Goal: Information Seeking & Learning: Learn about a topic

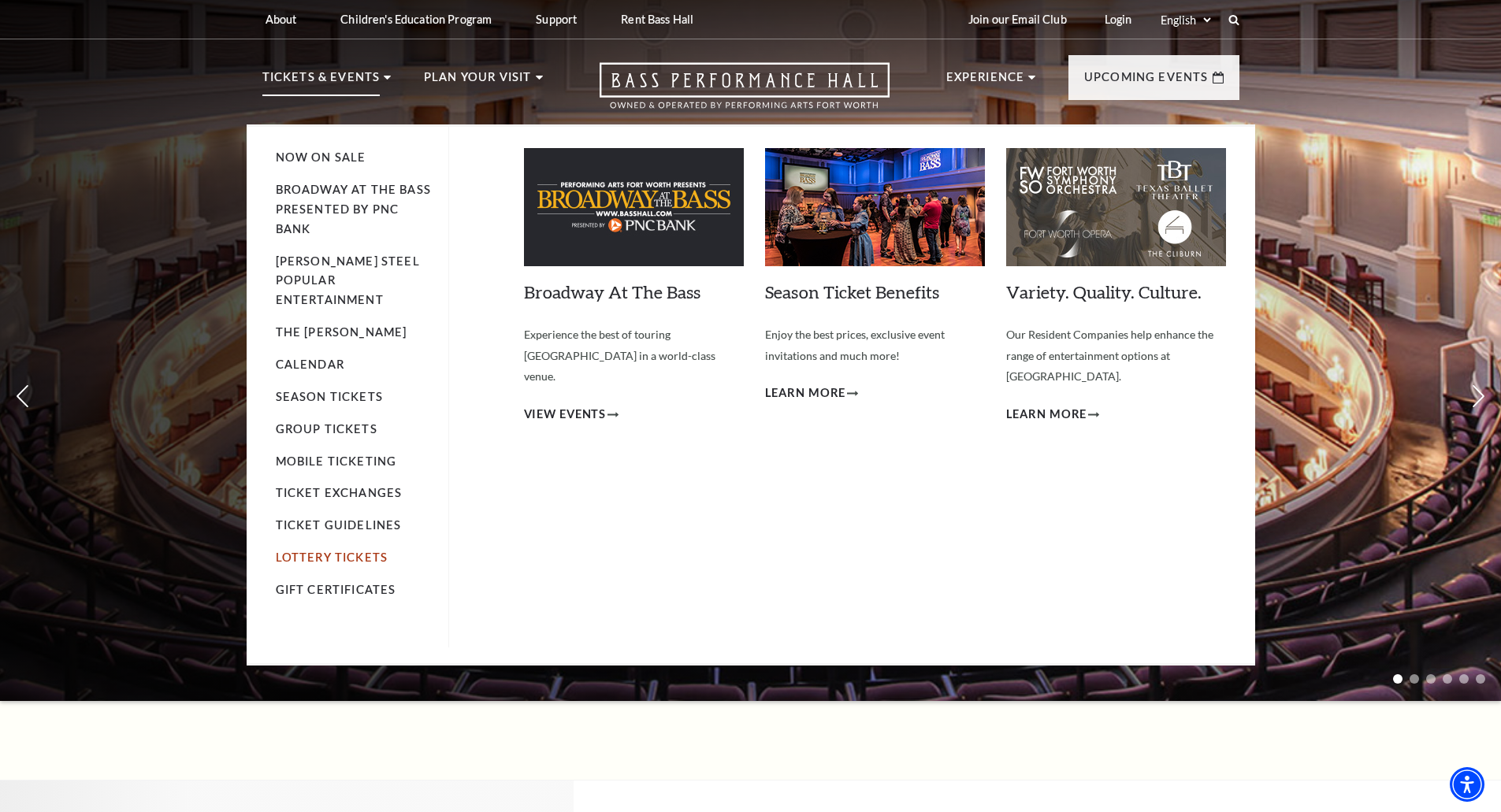
click at [377, 550] on link "Lottery Tickets" at bounding box center [332, 557] width 112 height 14
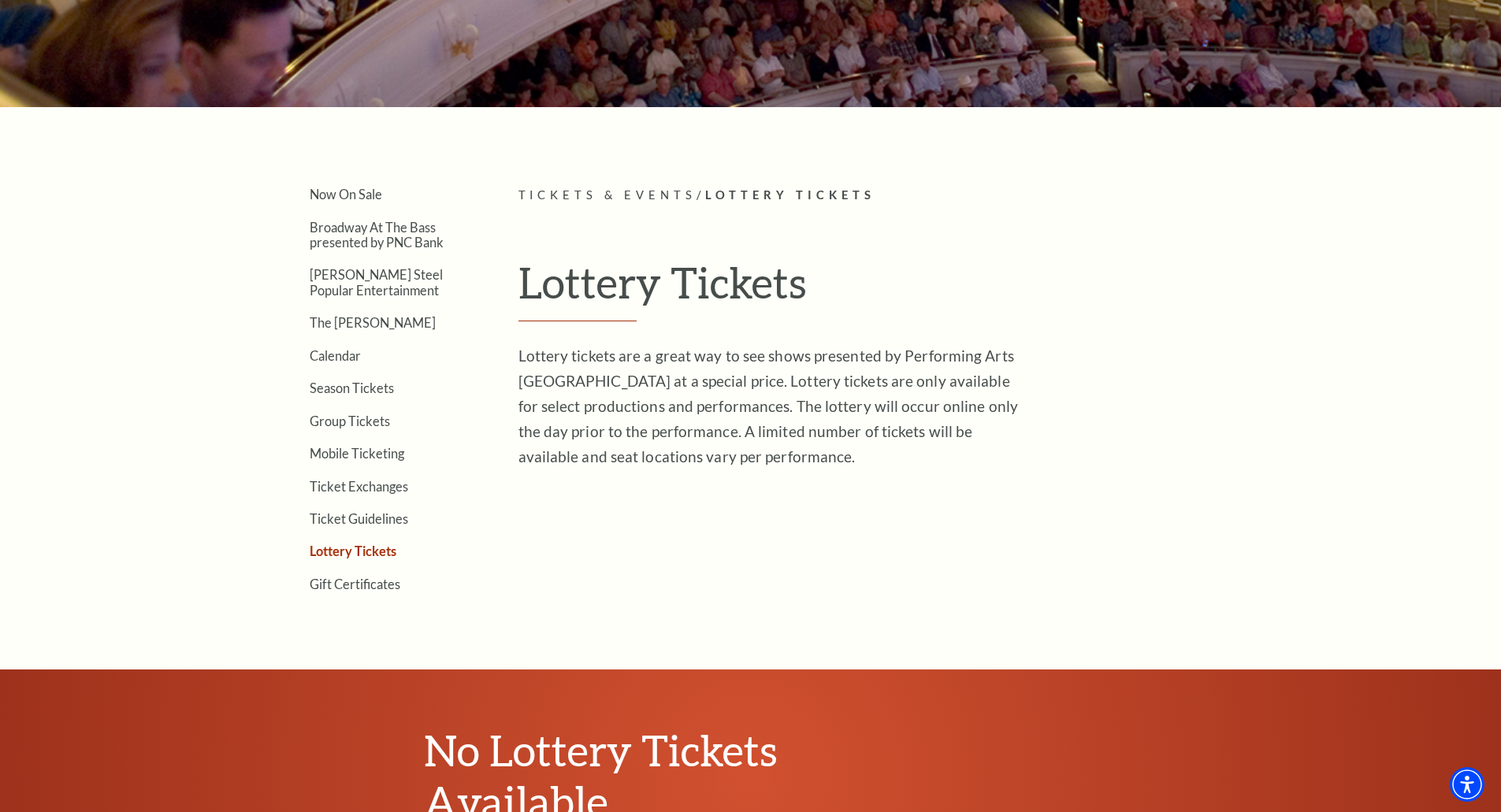
scroll to position [315, 0]
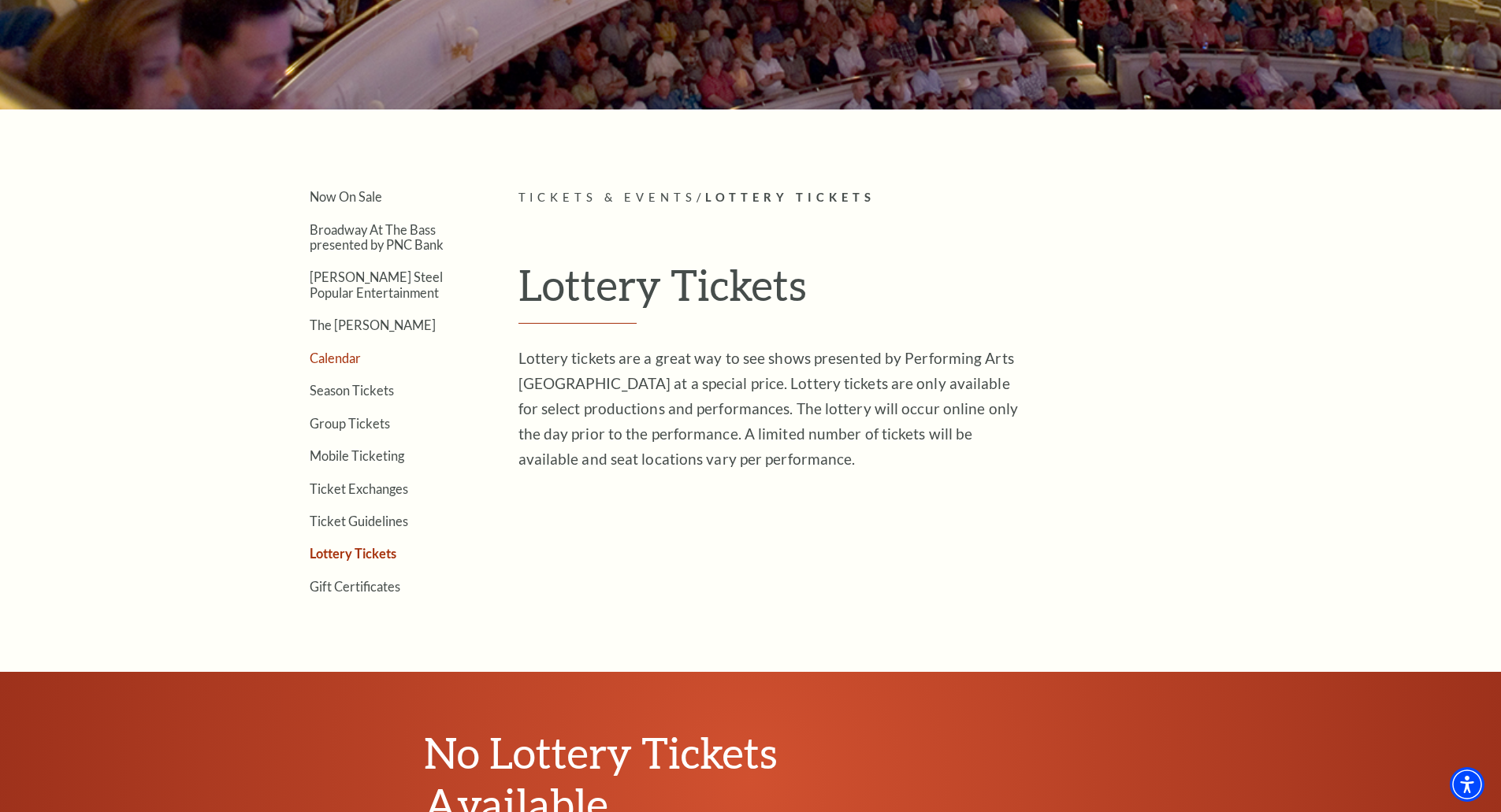
click at [312, 357] on link "Calendar" at bounding box center [335, 358] width 51 height 15
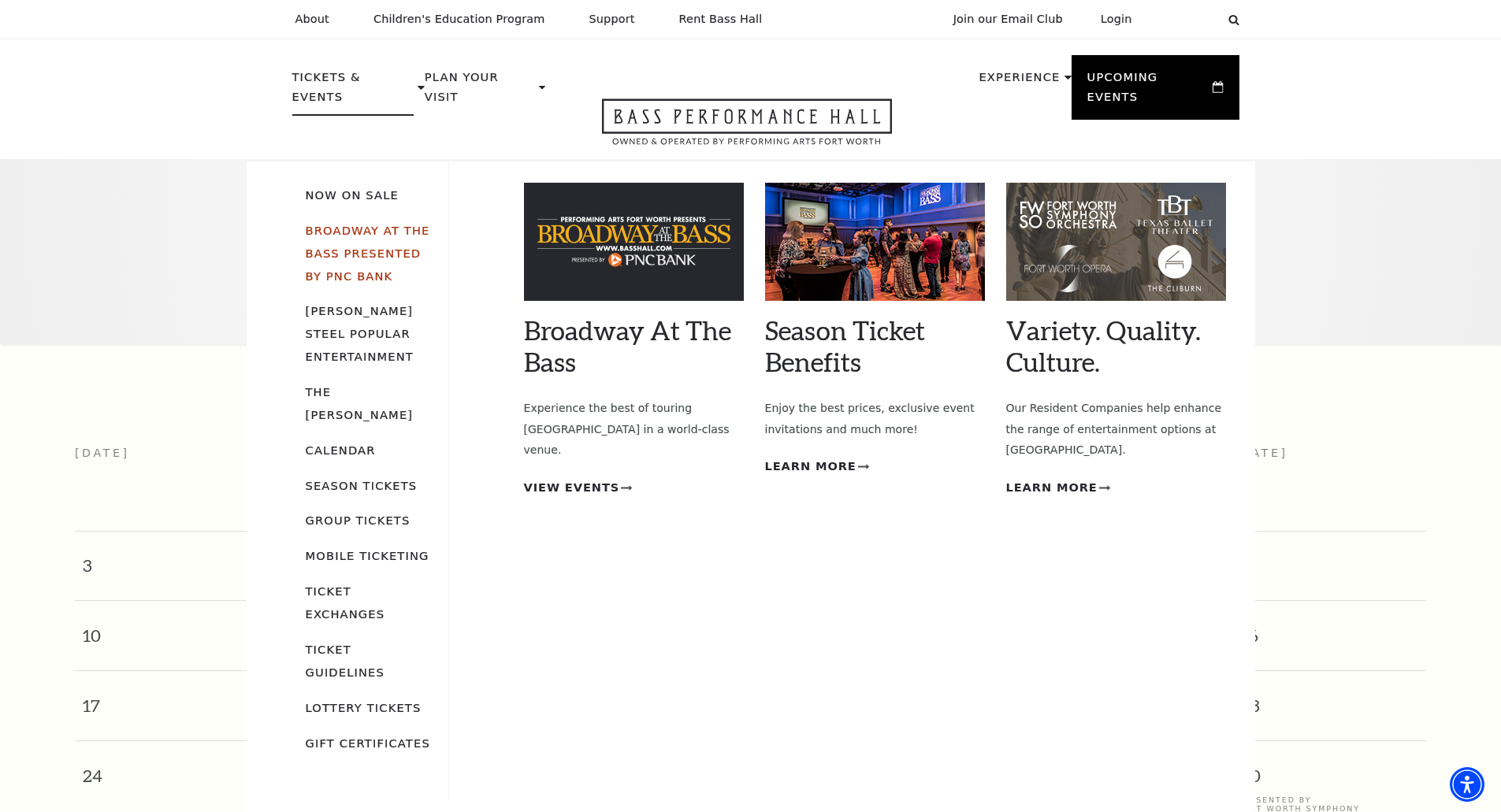
click at [367, 224] on link "Broadway At The Bass presented by PNC Bank" at bounding box center [367, 253] width 124 height 59
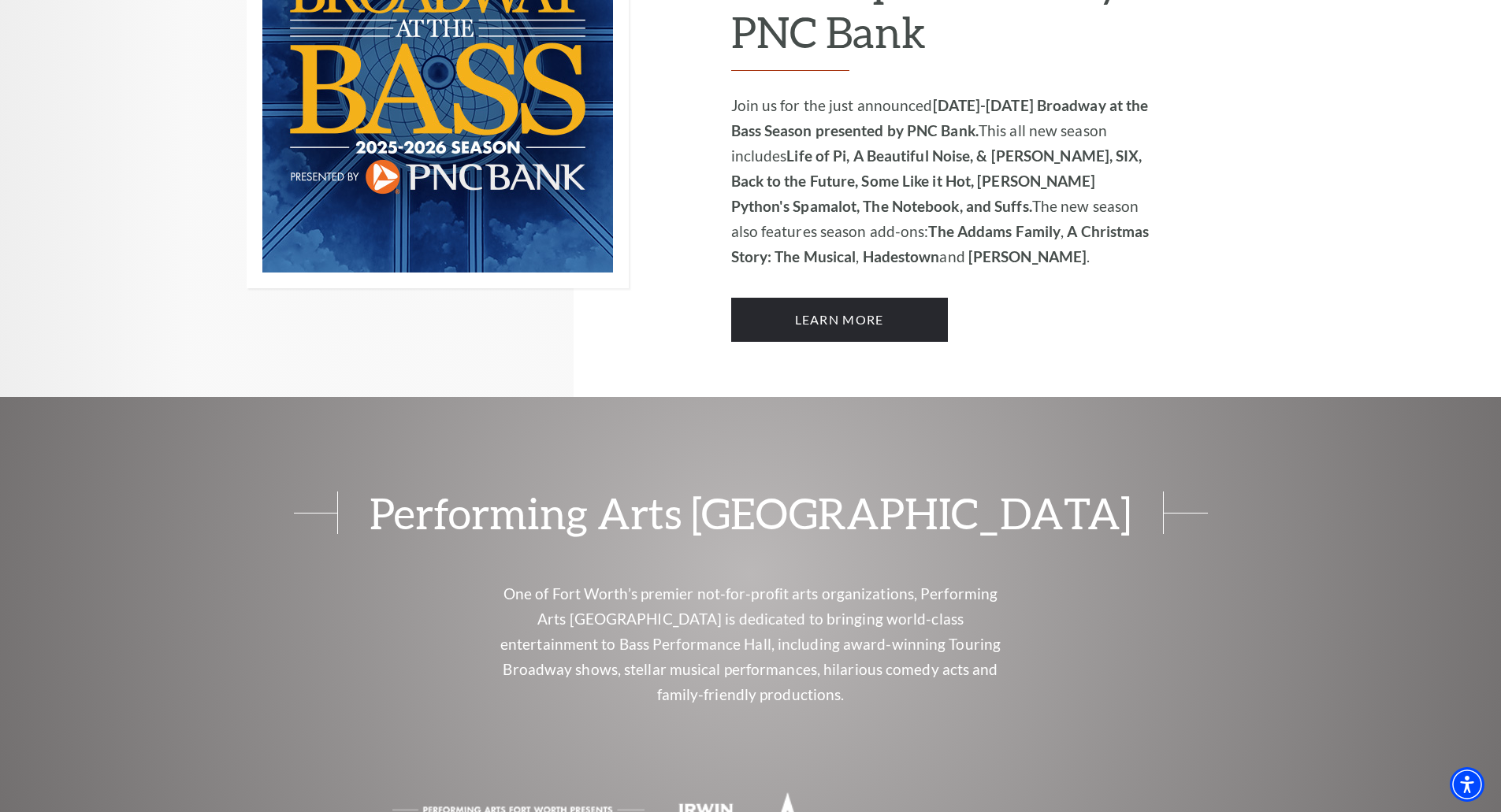
scroll to position [1260, 0]
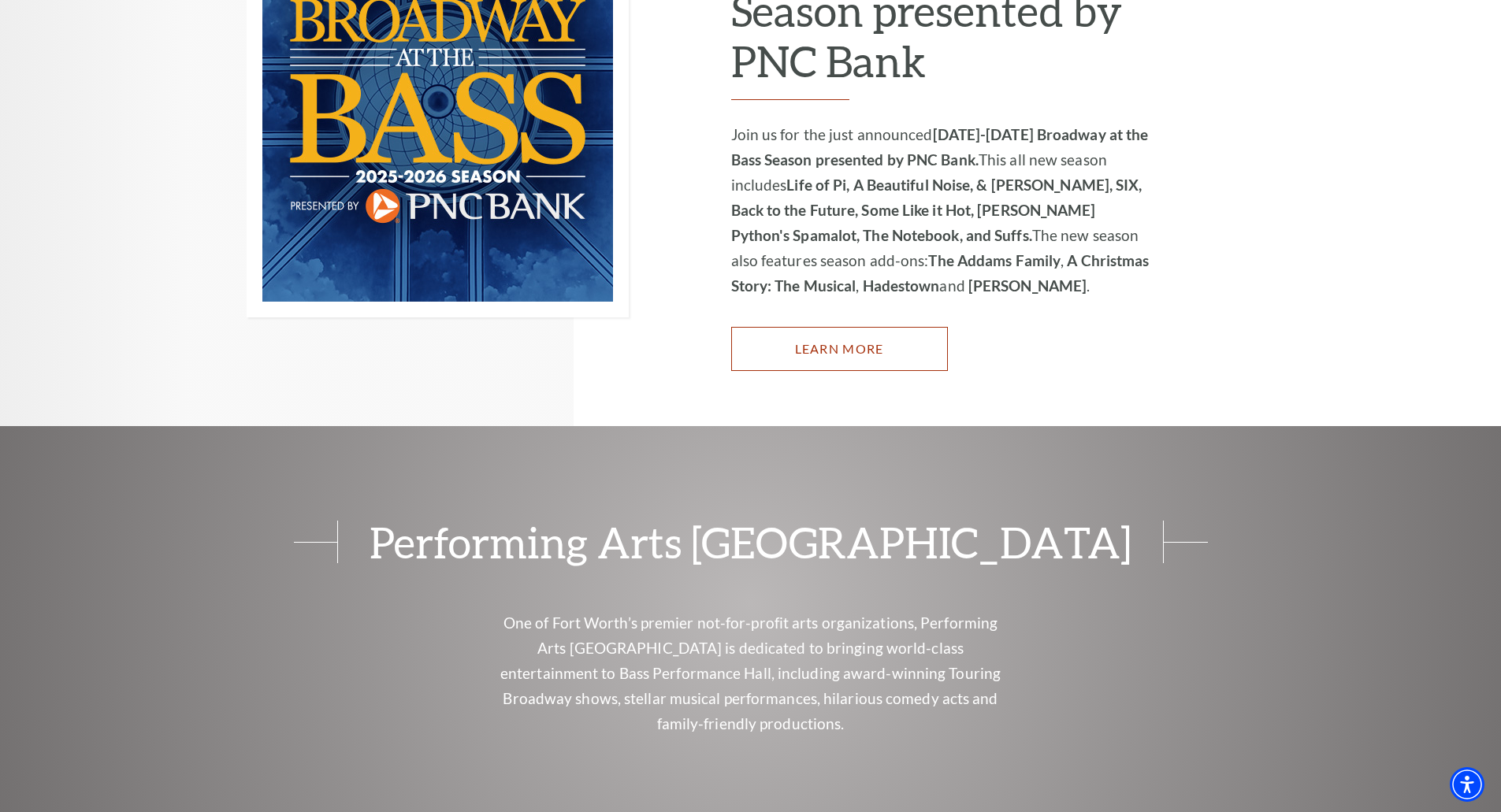
click at [771, 333] on link "Learn More" at bounding box center [839, 349] width 217 height 44
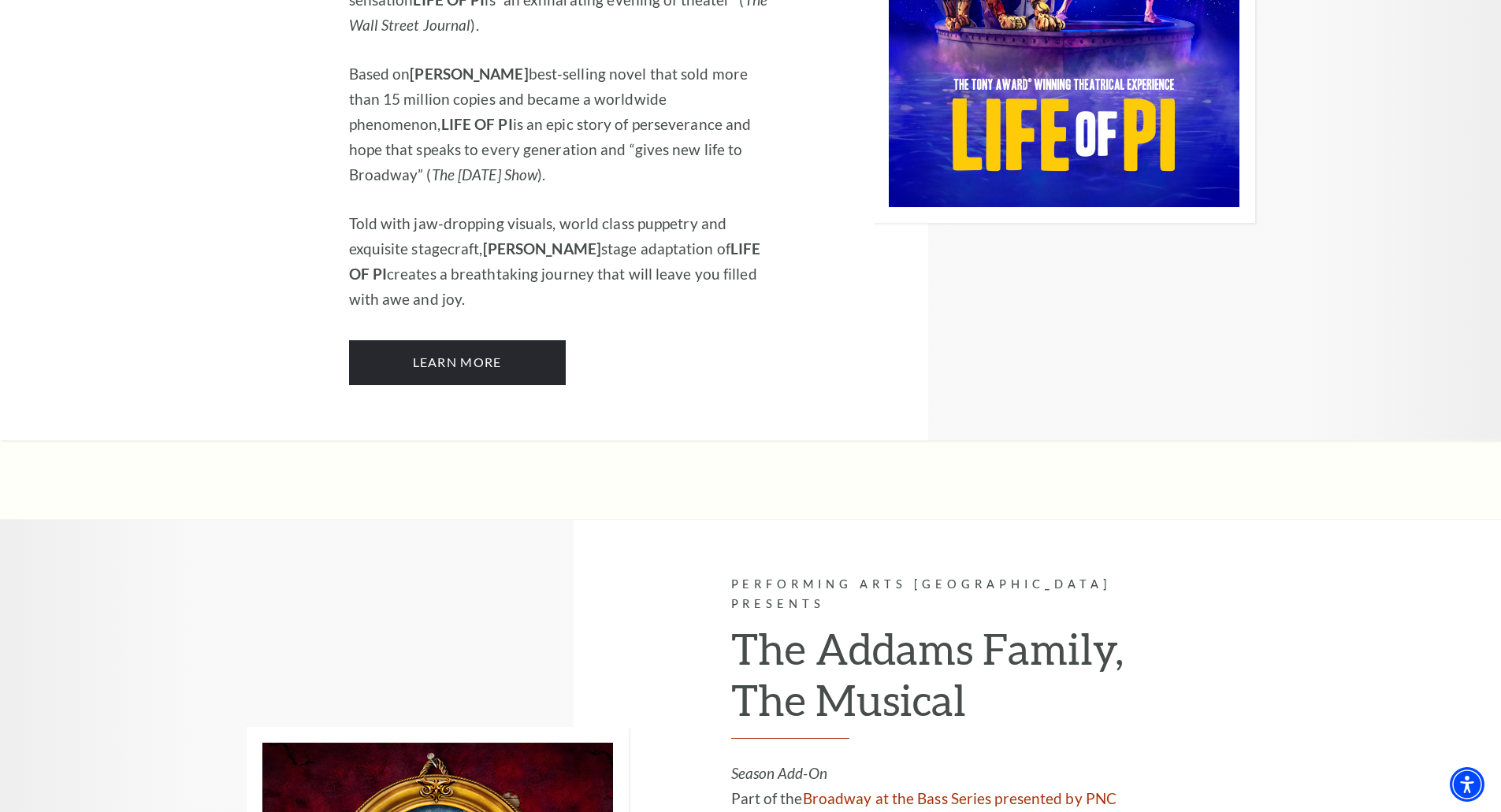
scroll to position [2520, 0]
